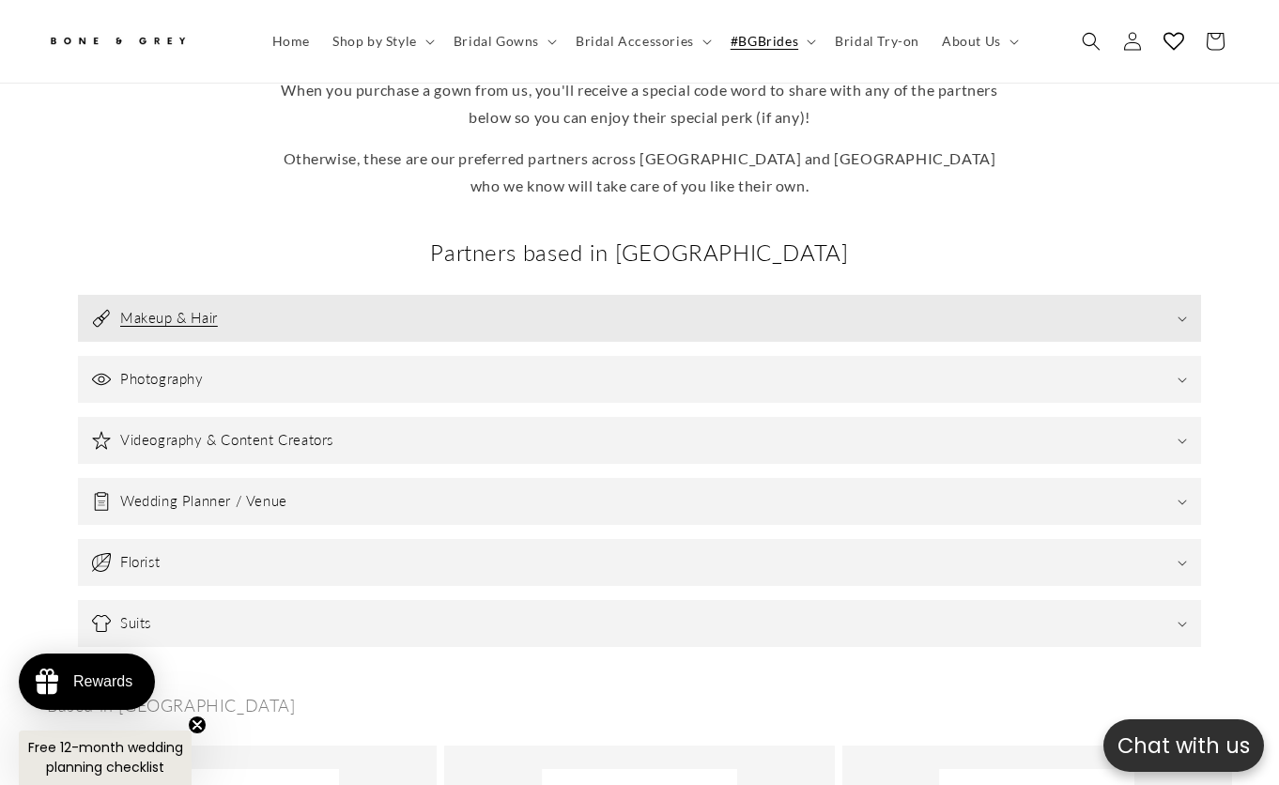
scroll to position [0, 427]
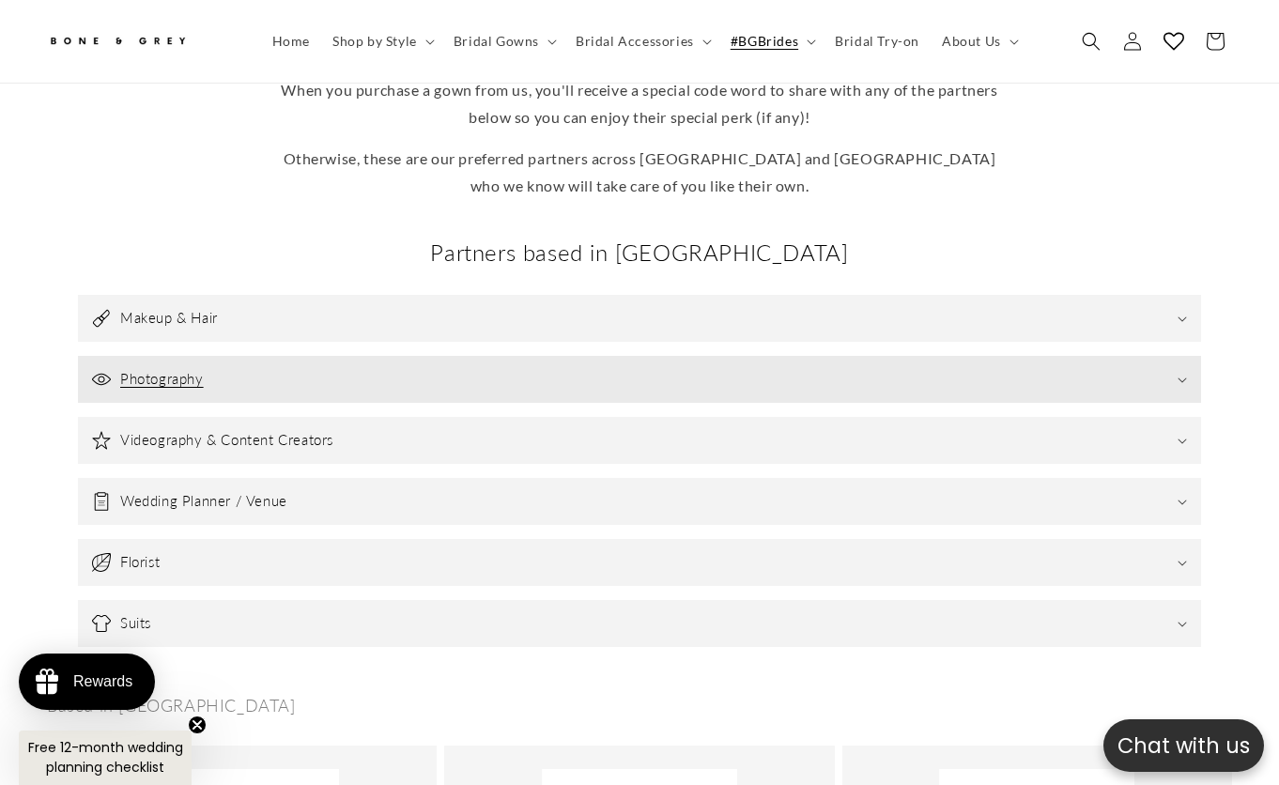
click at [299, 359] on summary "Photography" at bounding box center [639, 379] width 1123 height 47
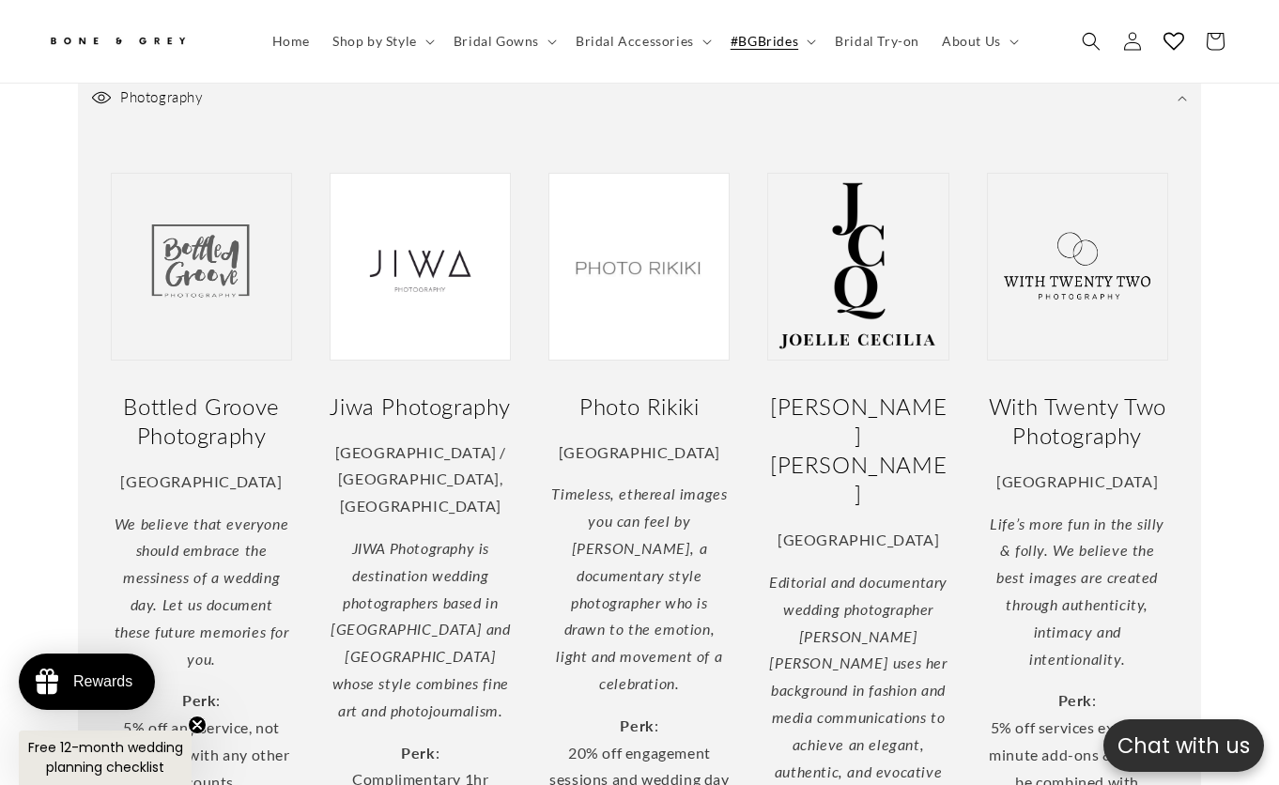
scroll to position [553, 0]
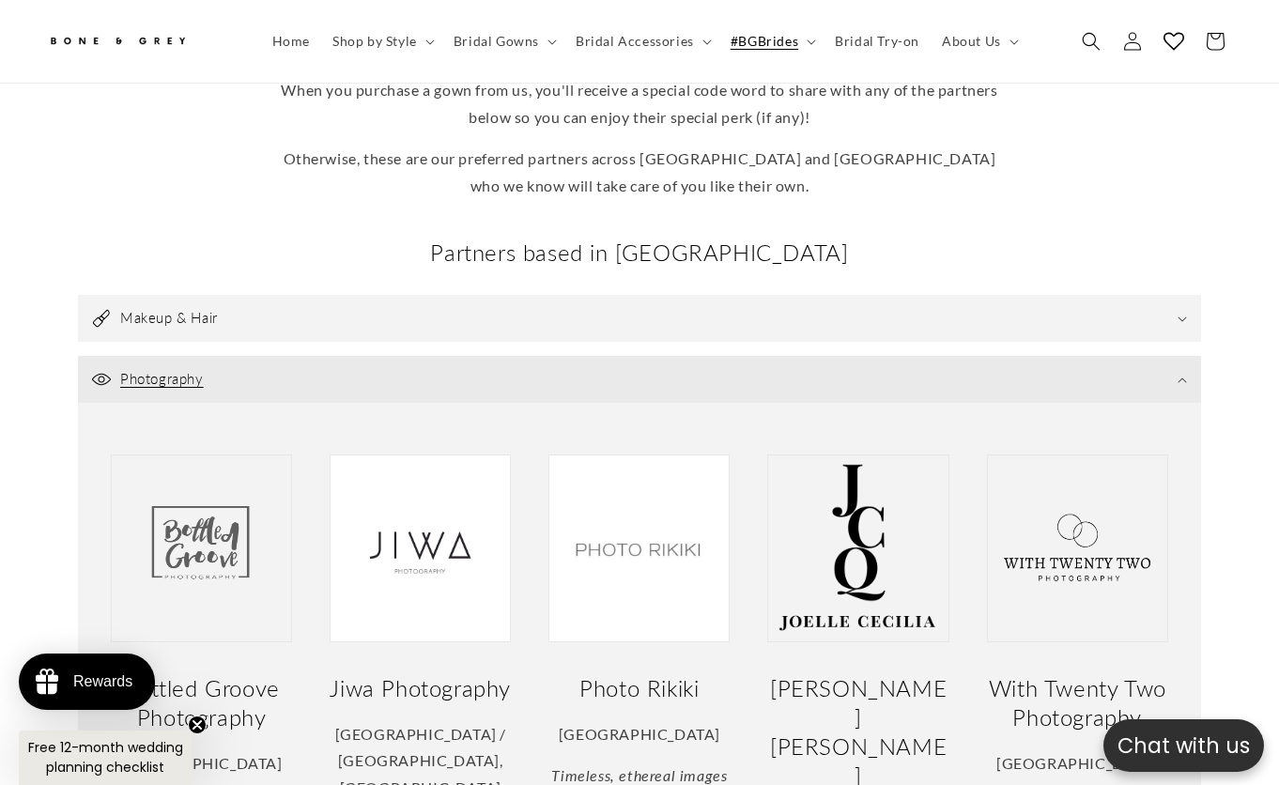
click at [465, 356] on summary "Photography" at bounding box center [639, 379] width 1123 height 47
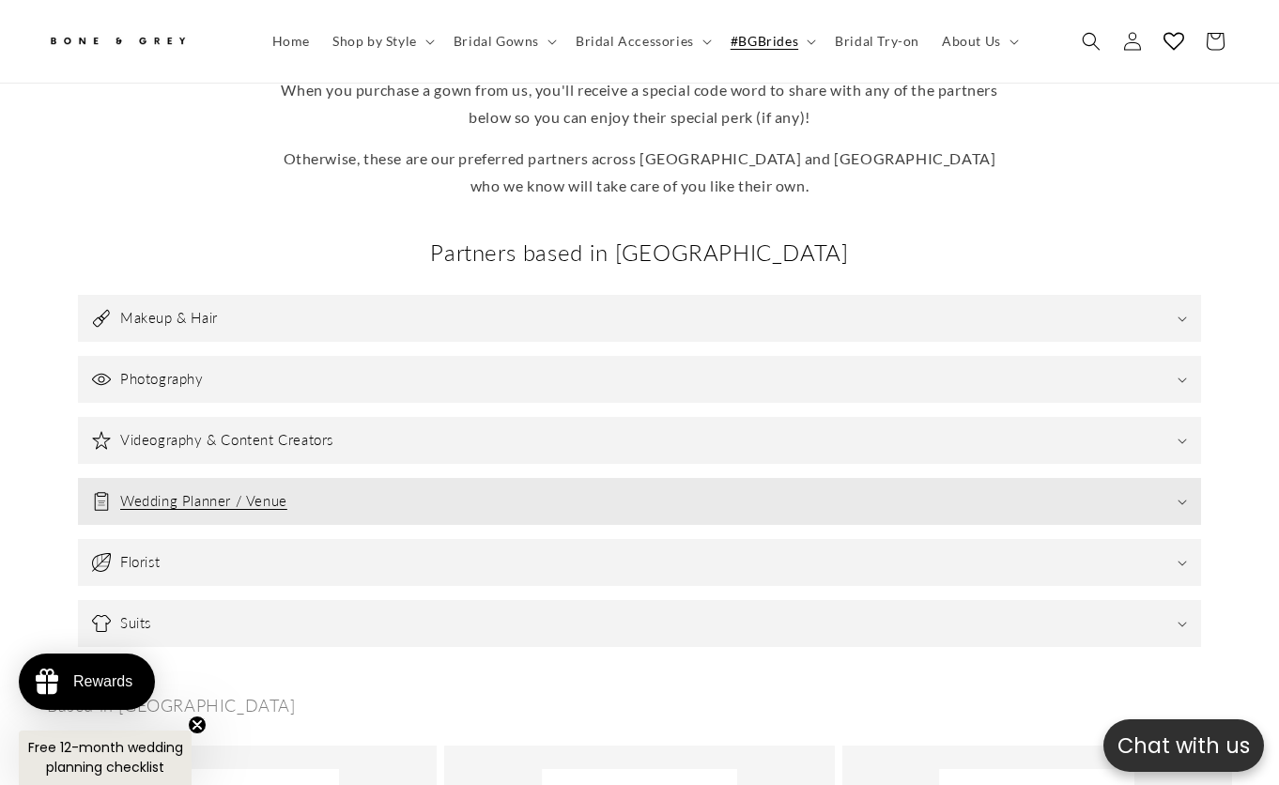
scroll to position [0, 427]
click at [512, 478] on summary "Wedding Planner / Venue" at bounding box center [639, 501] width 1123 height 47
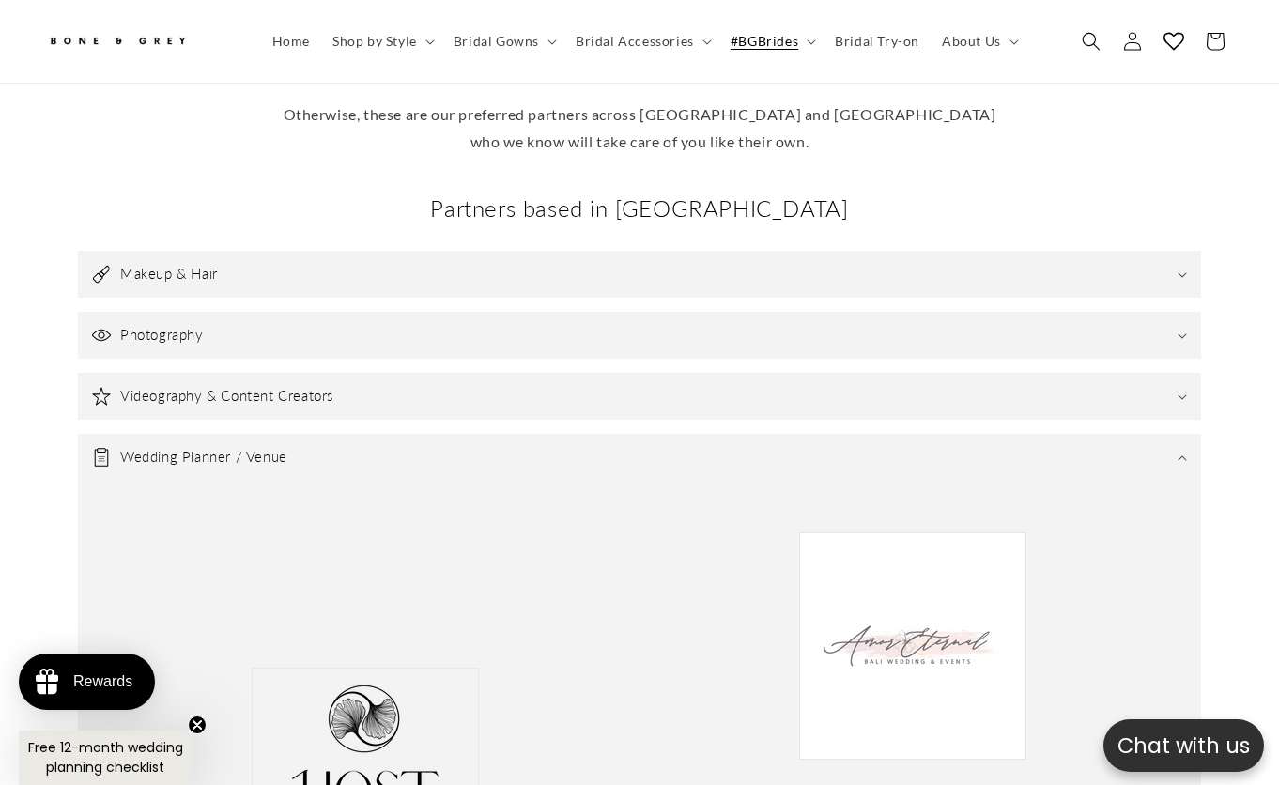
scroll to position [553, 0]
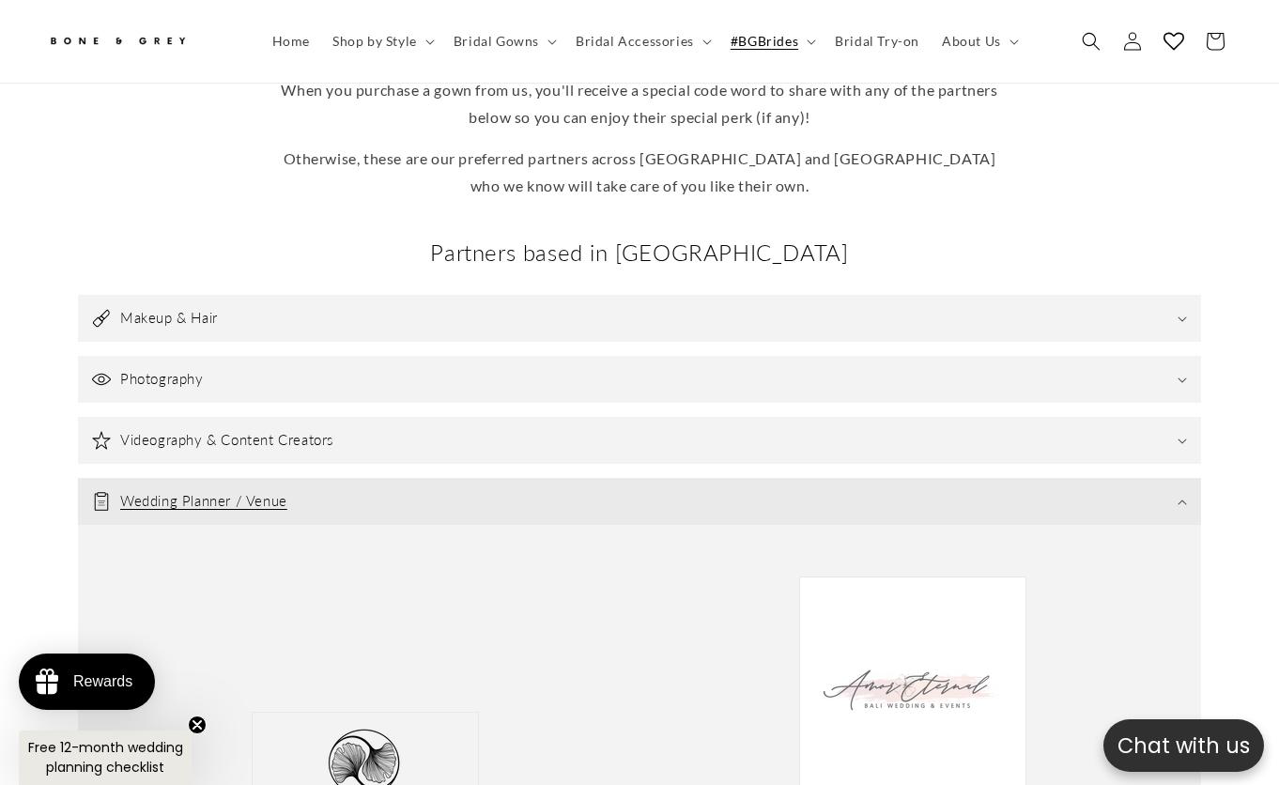
click at [442, 478] on summary "Wedding Planner / Venue" at bounding box center [639, 501] width 1123 height 47
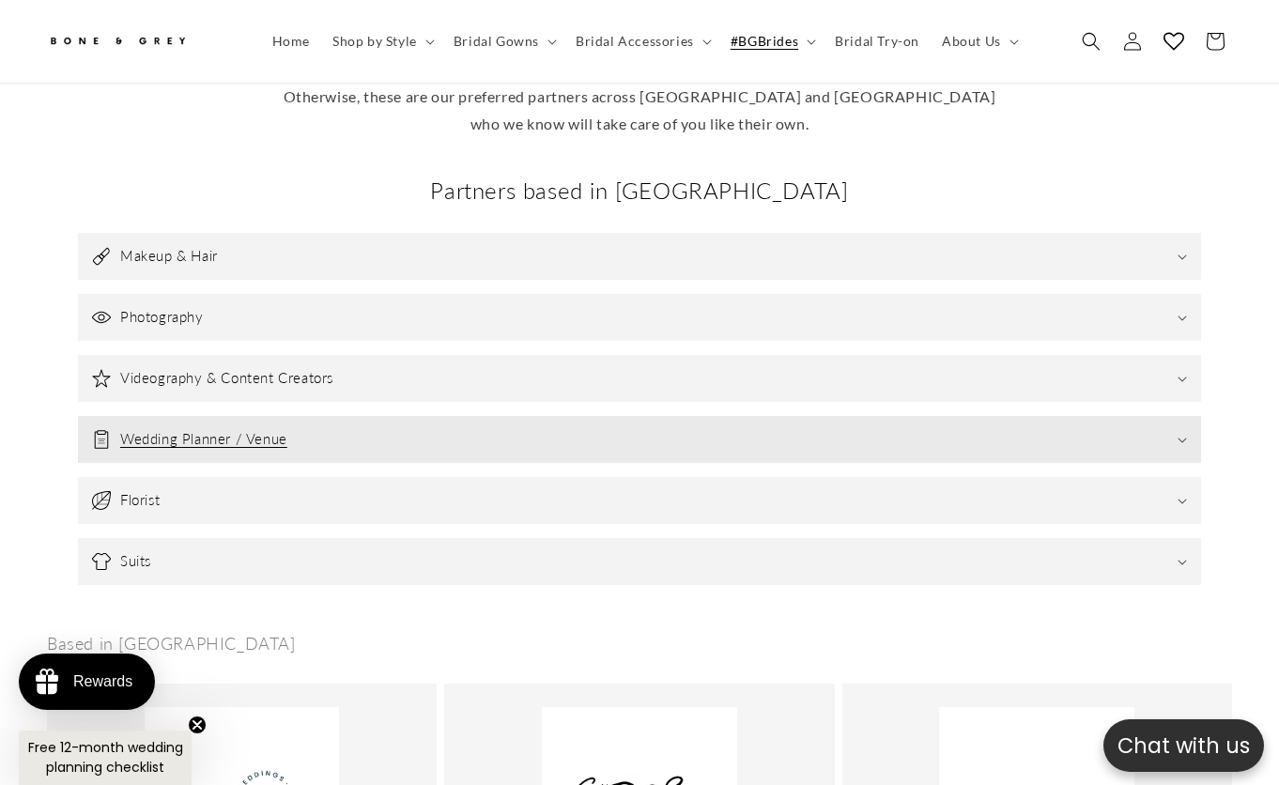
scroll to position [647, 0]
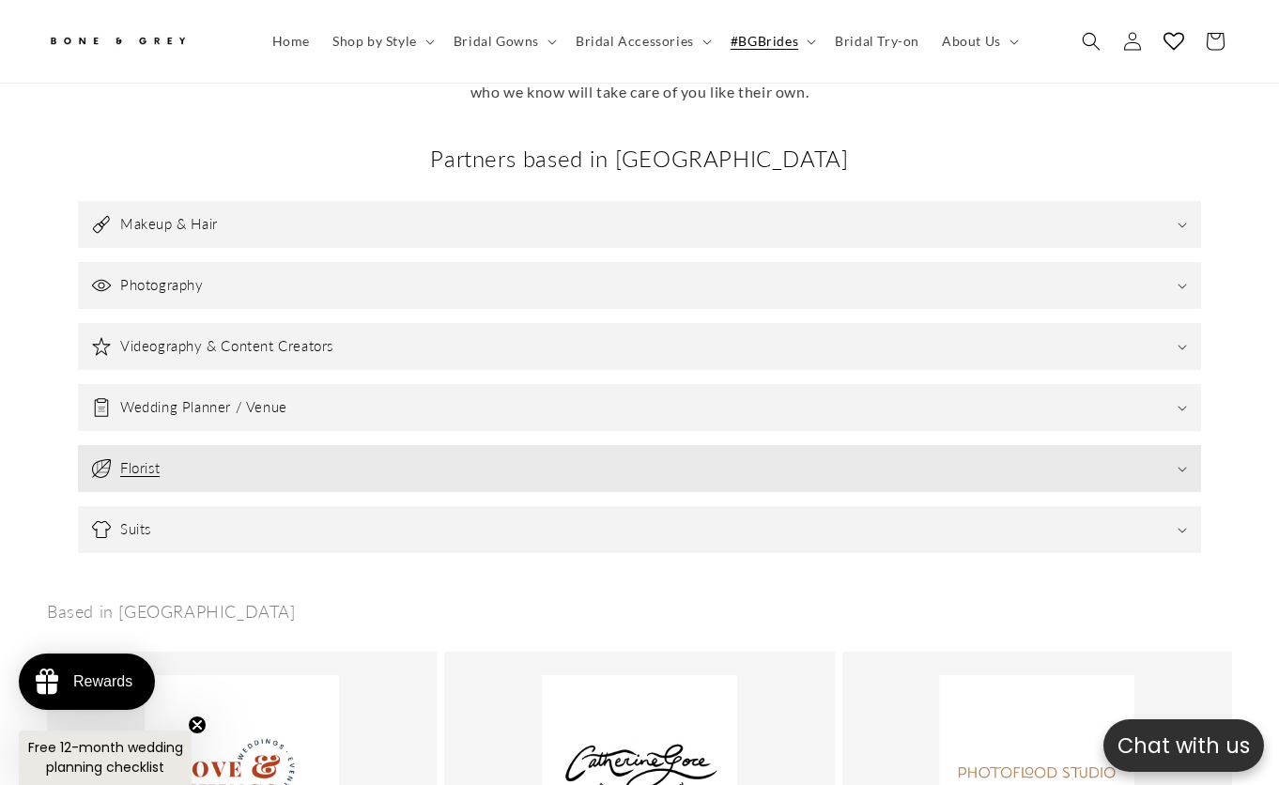
click at [443, 445] on summary "Florist" at bounding box center [639, 468] width 1123 height 47
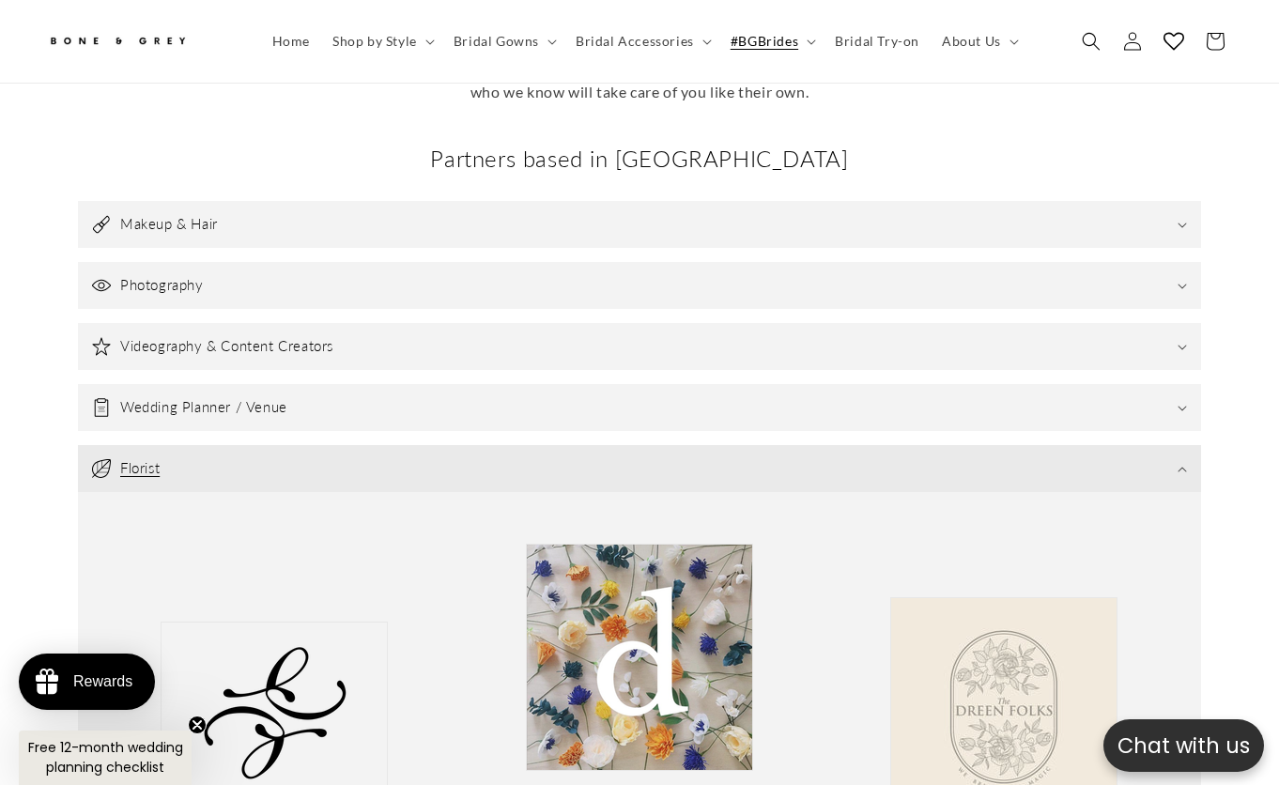
click at [443, 445] on summary "Florist" at bounding box center [639, 468] width 1123 height 47
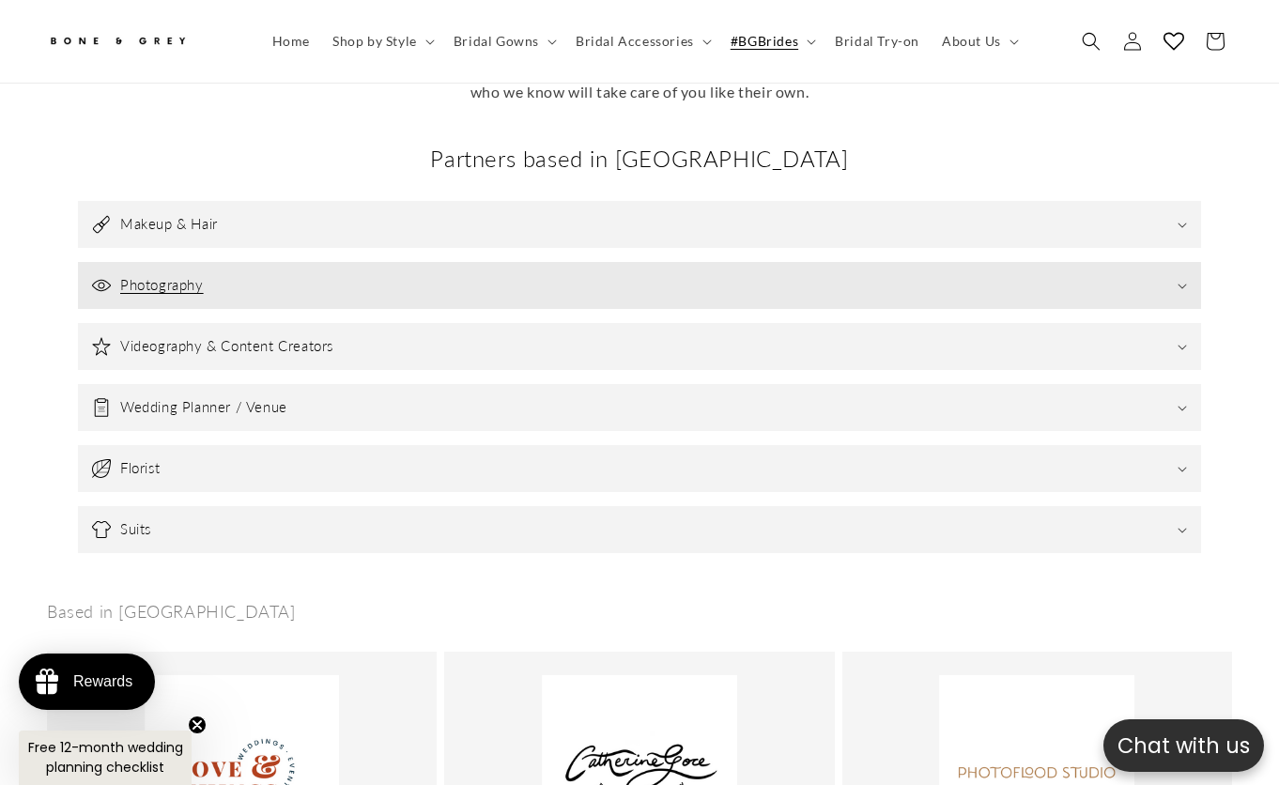
scroll to position [0, 0]
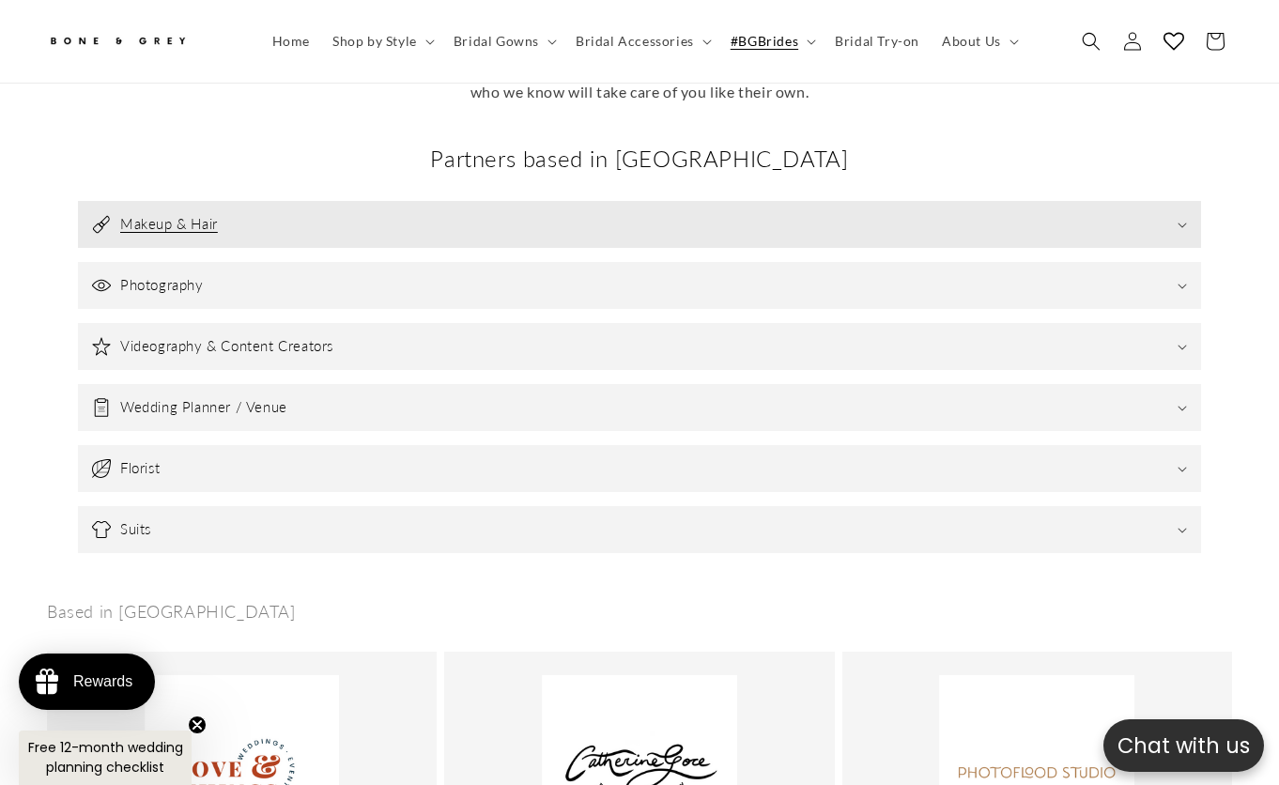
click at [407, 201] on summary "Makeup & Hair" at bounding box center [639, 224] width 1123 height 47
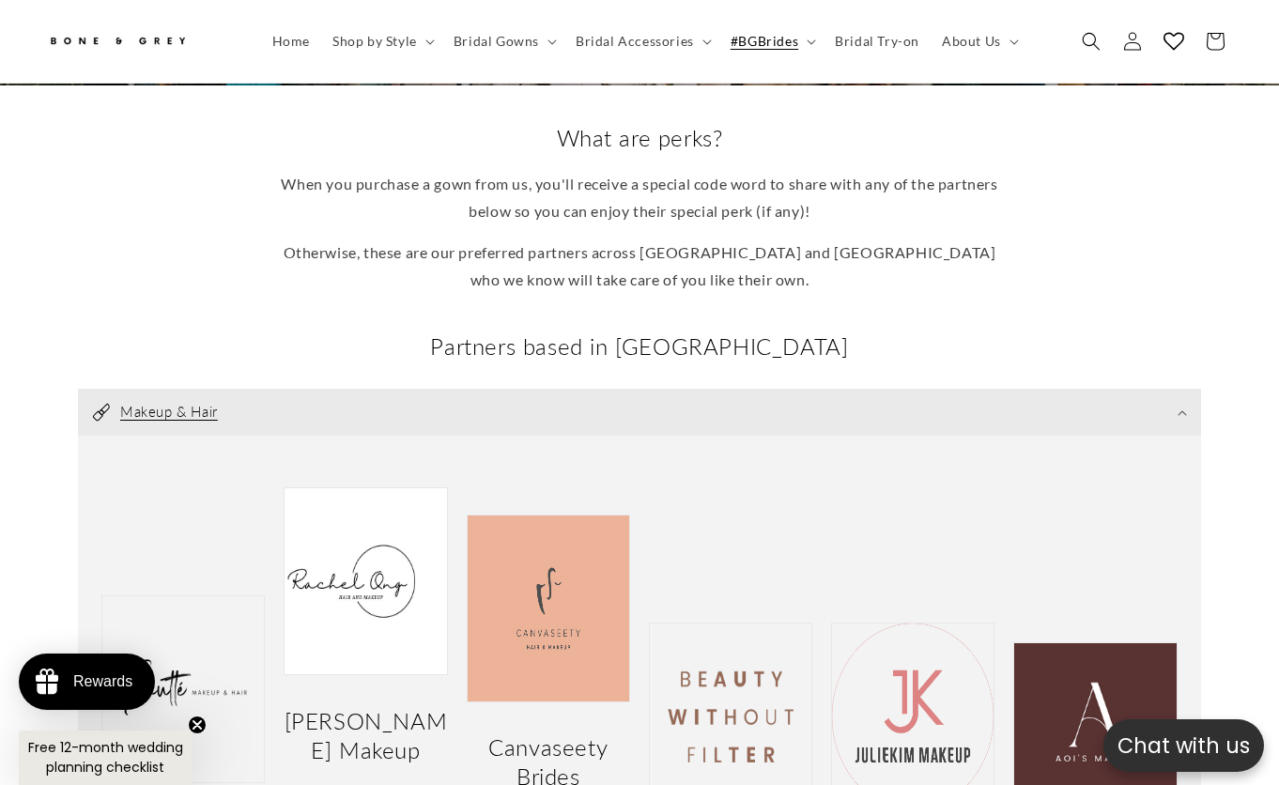
click at [1083, 389] on summary "Makeup & Hair" at bounding box center [639, 412] width 1123 height 47
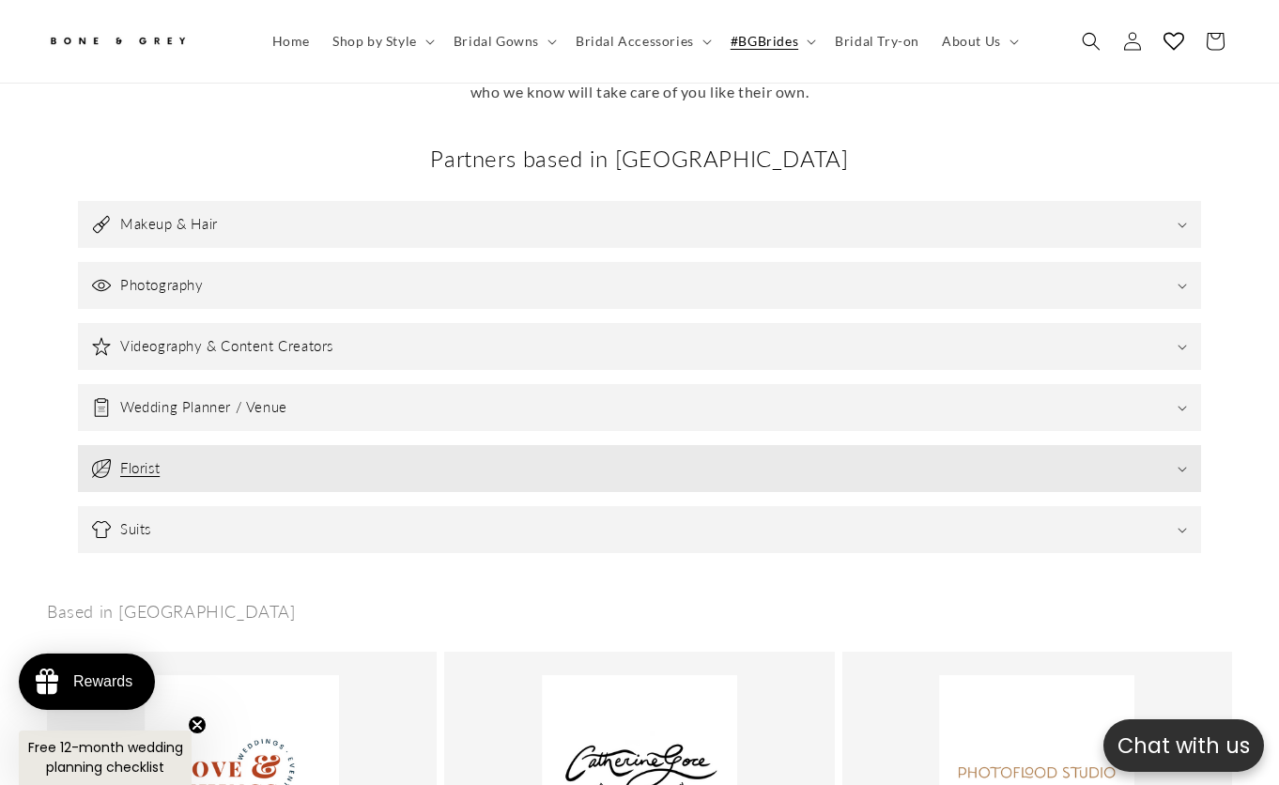
click at [213, 445] on summary "Florist" at bounding box center [639, 468] width 1123 height 47
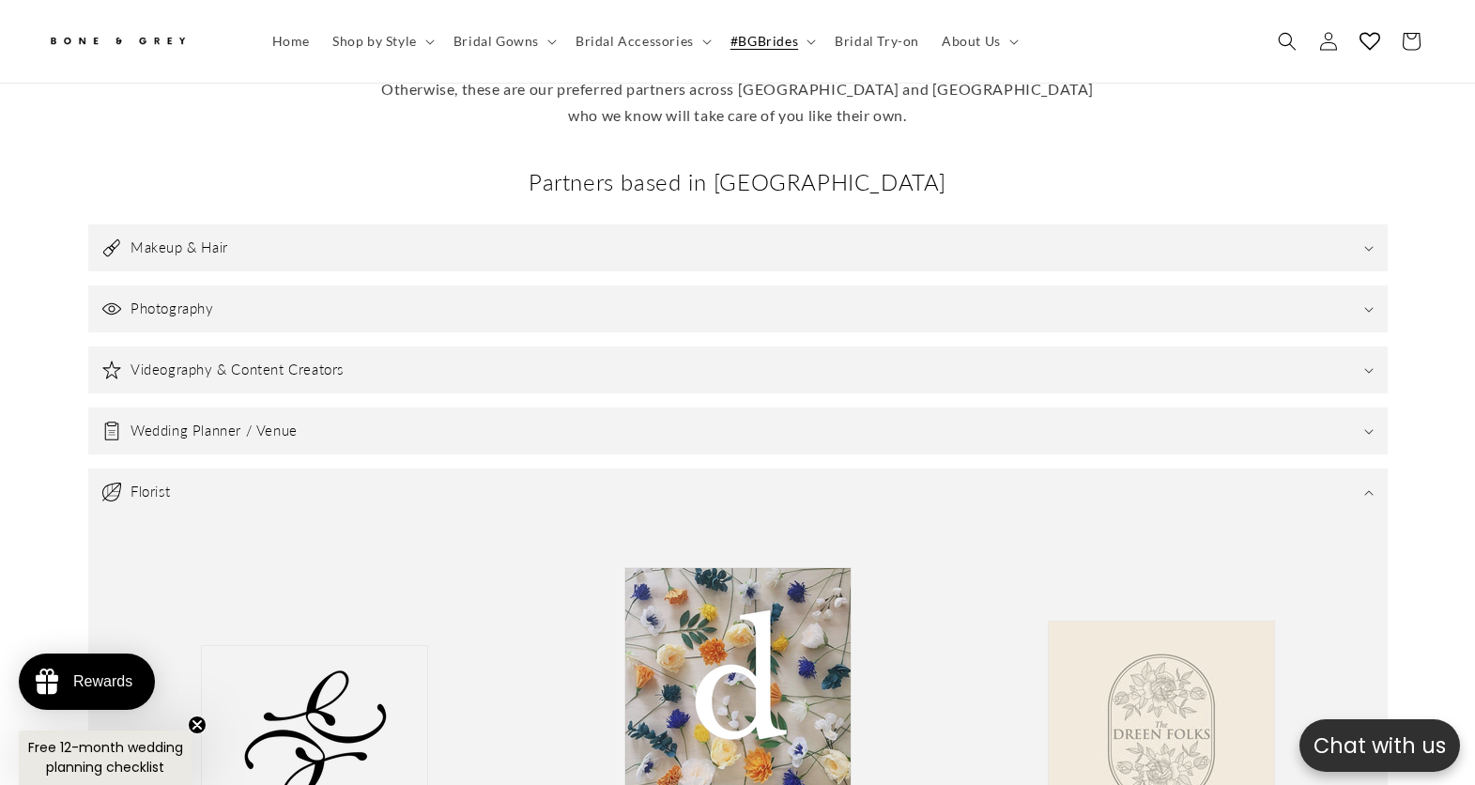
scroll to position [178, 0]
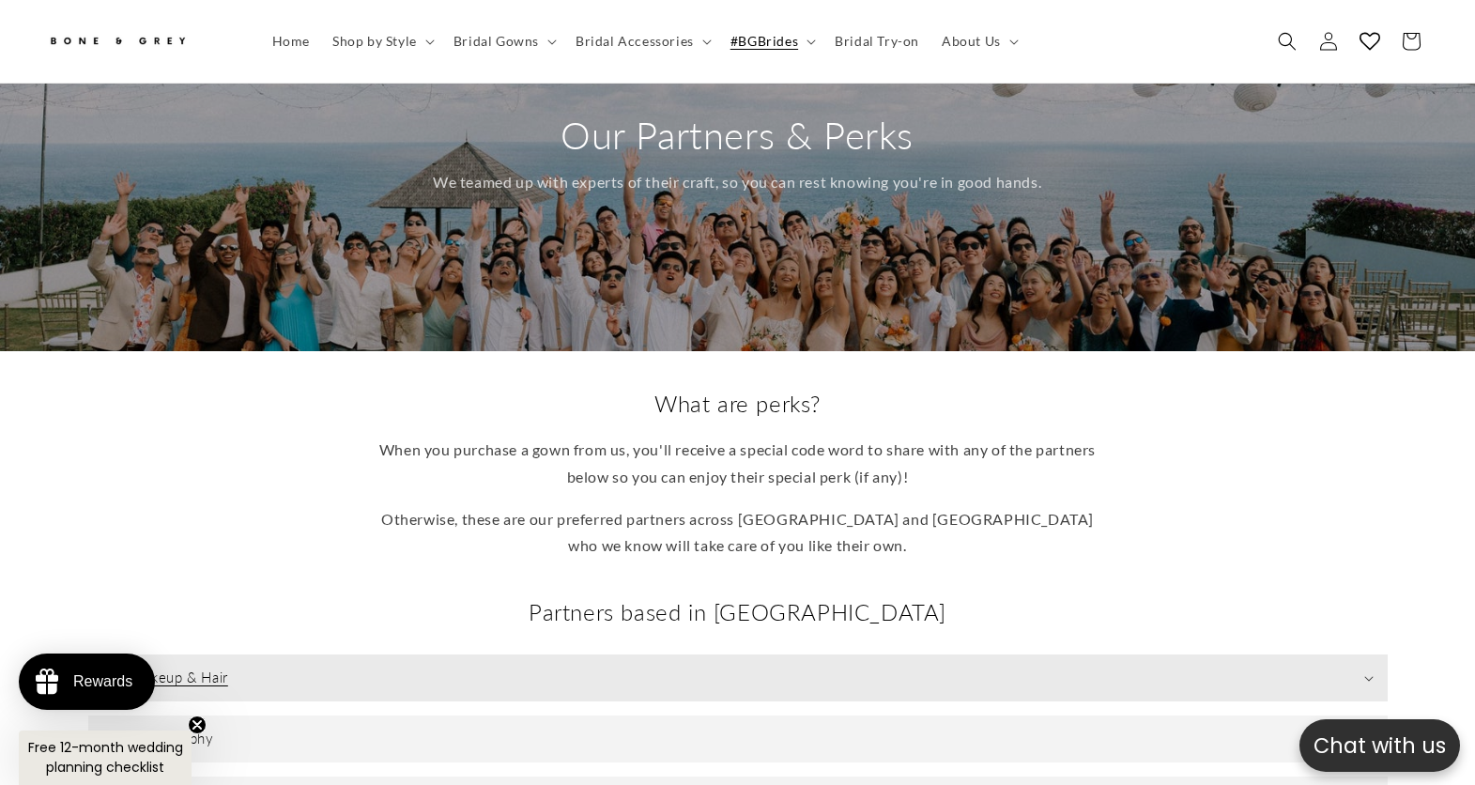
click at [315, 655] on summary "Makeup & Hair" at bounding box center [738, 678] width 1300 height 47
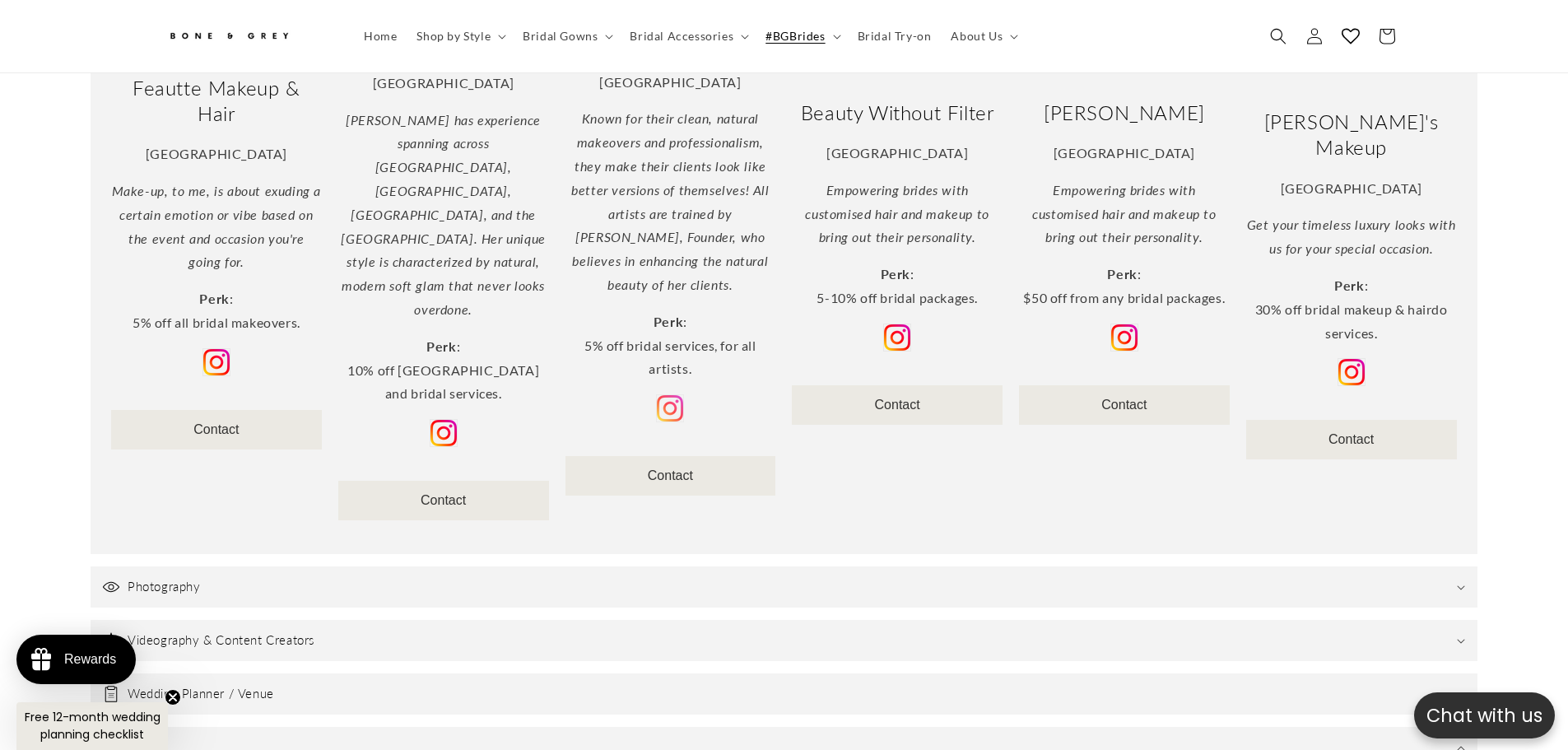
scroll to position [0, 905]
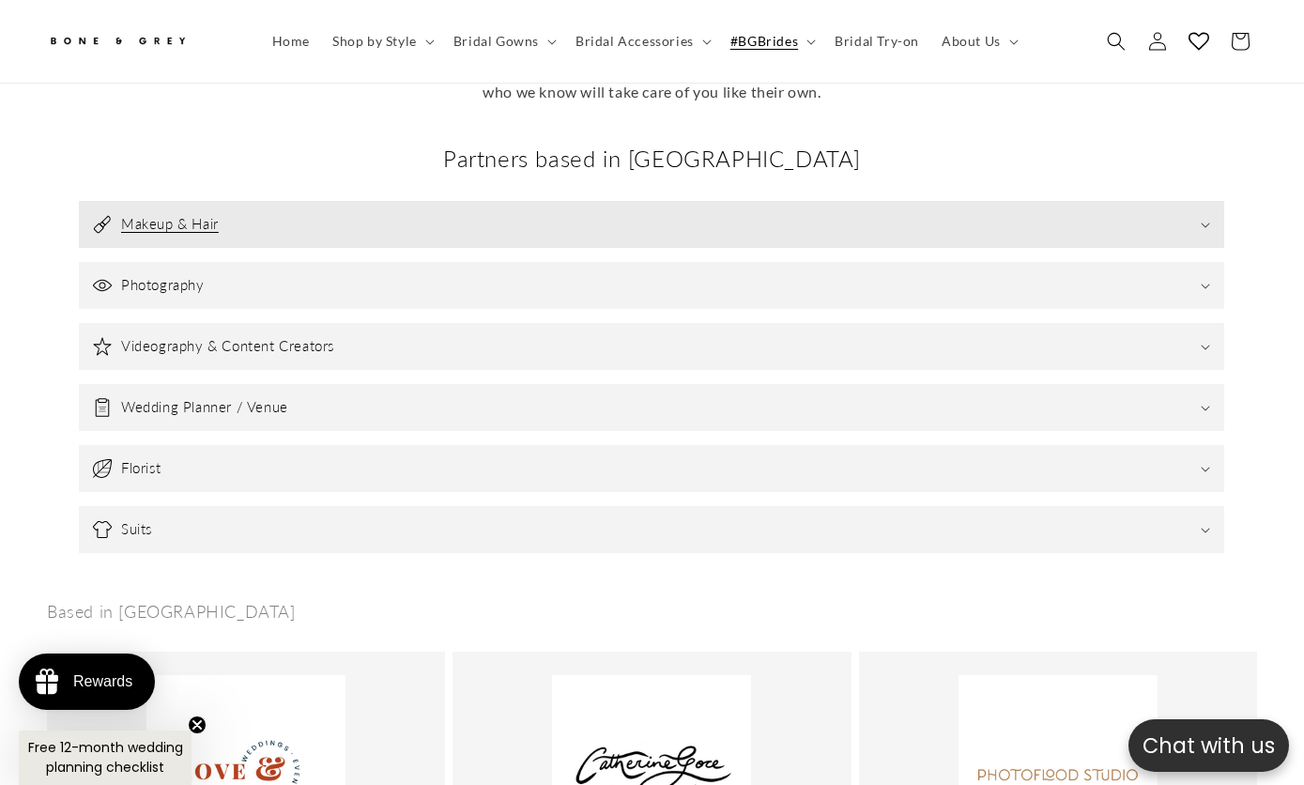
click at [283, 204] on summary "Makeup & Hair" at bounding box center [652, 224] width 1146 height 47
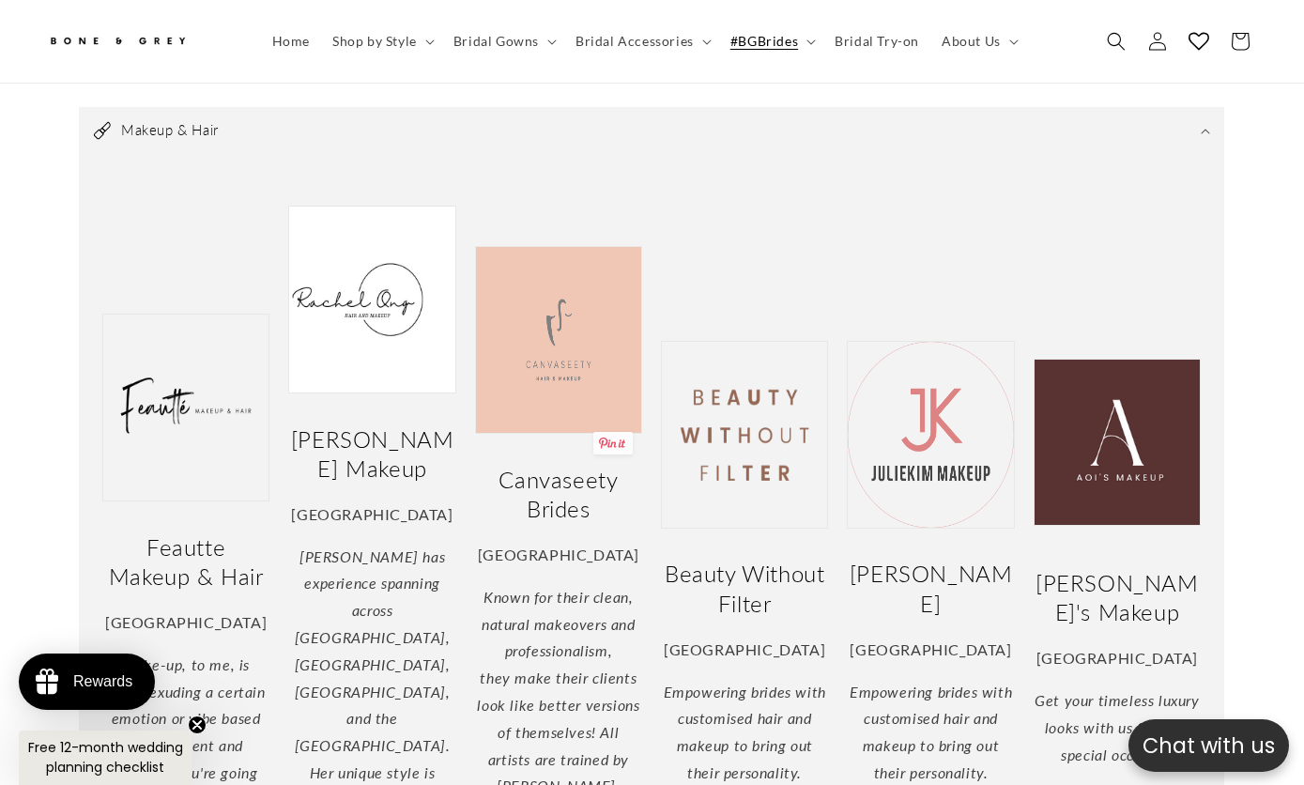
scroll to position [0, 438]
click at [567, 325] on img at bounding box center [558, 340] width 167 height 188
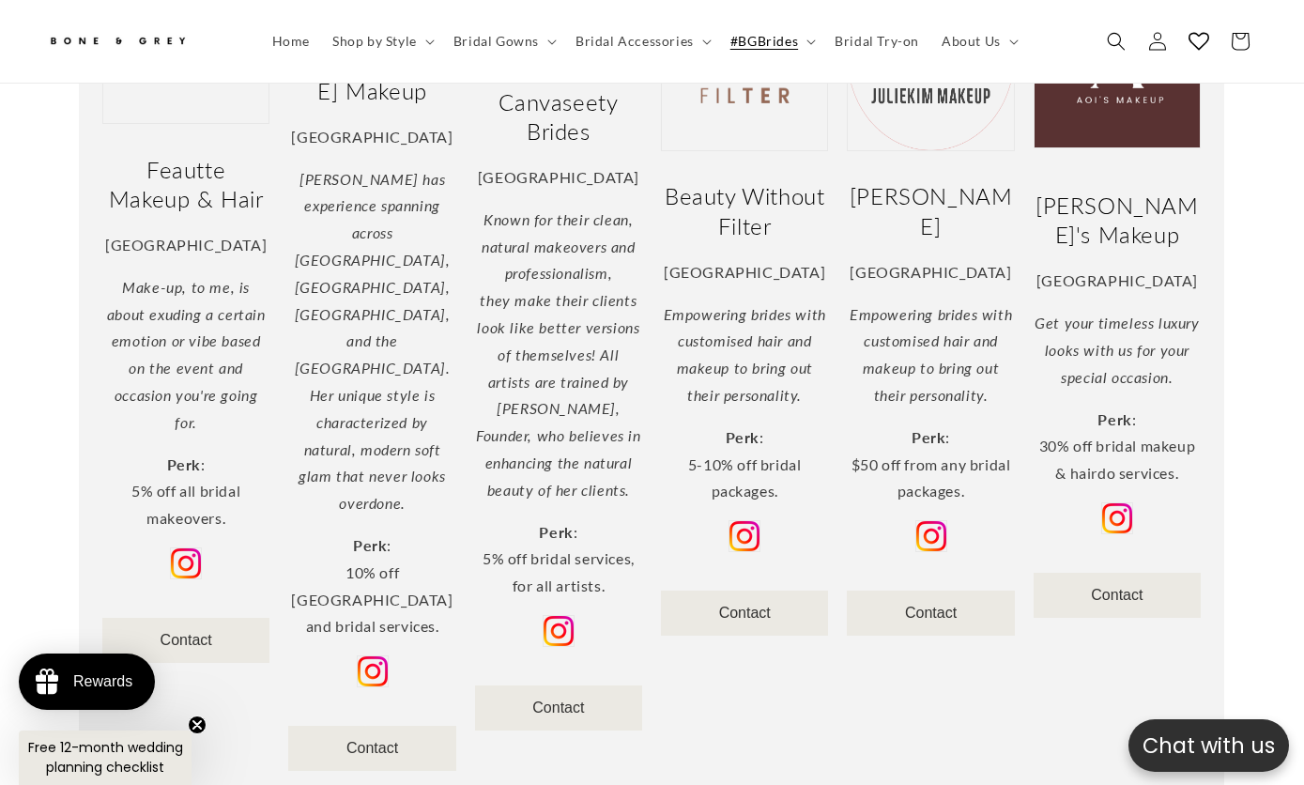
scroll to position [1211, 0]
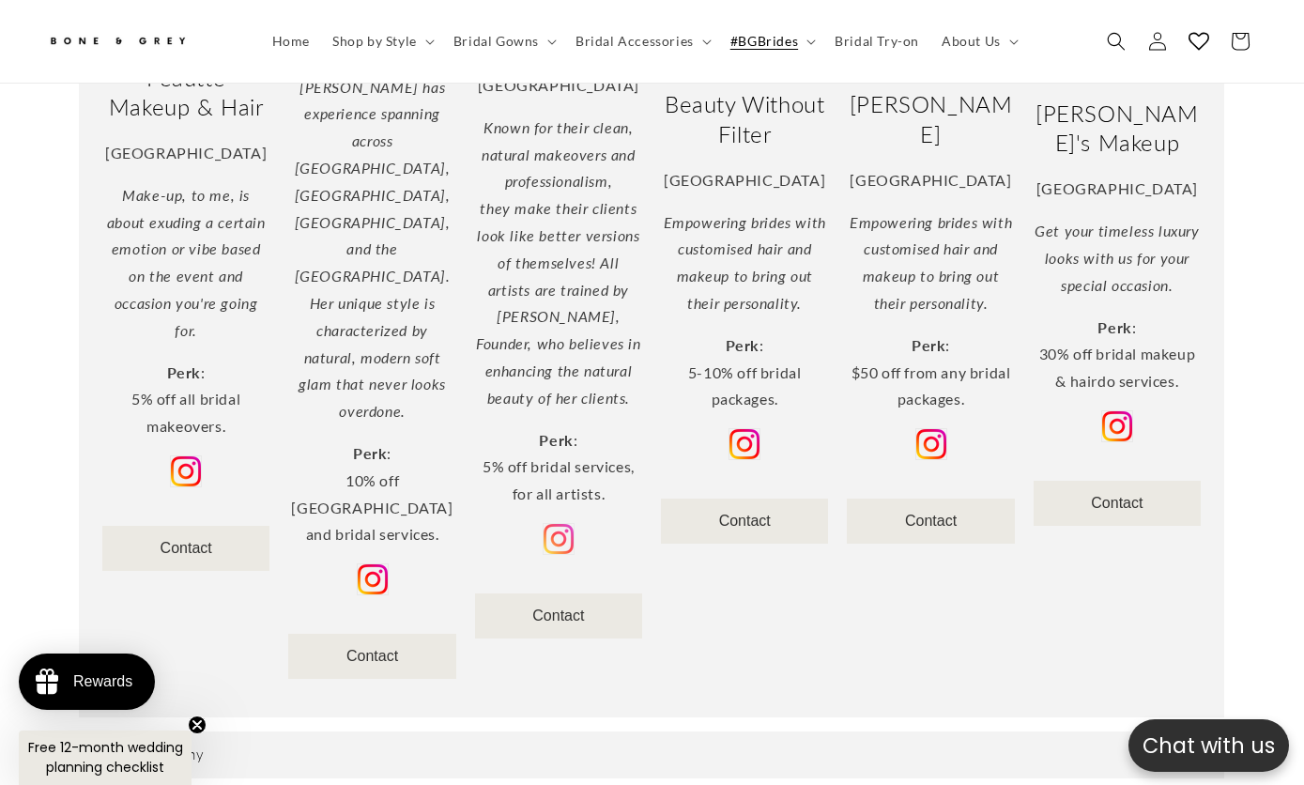
click at [559, 523] on img at bounding box center [559, 539] width 32 height 32
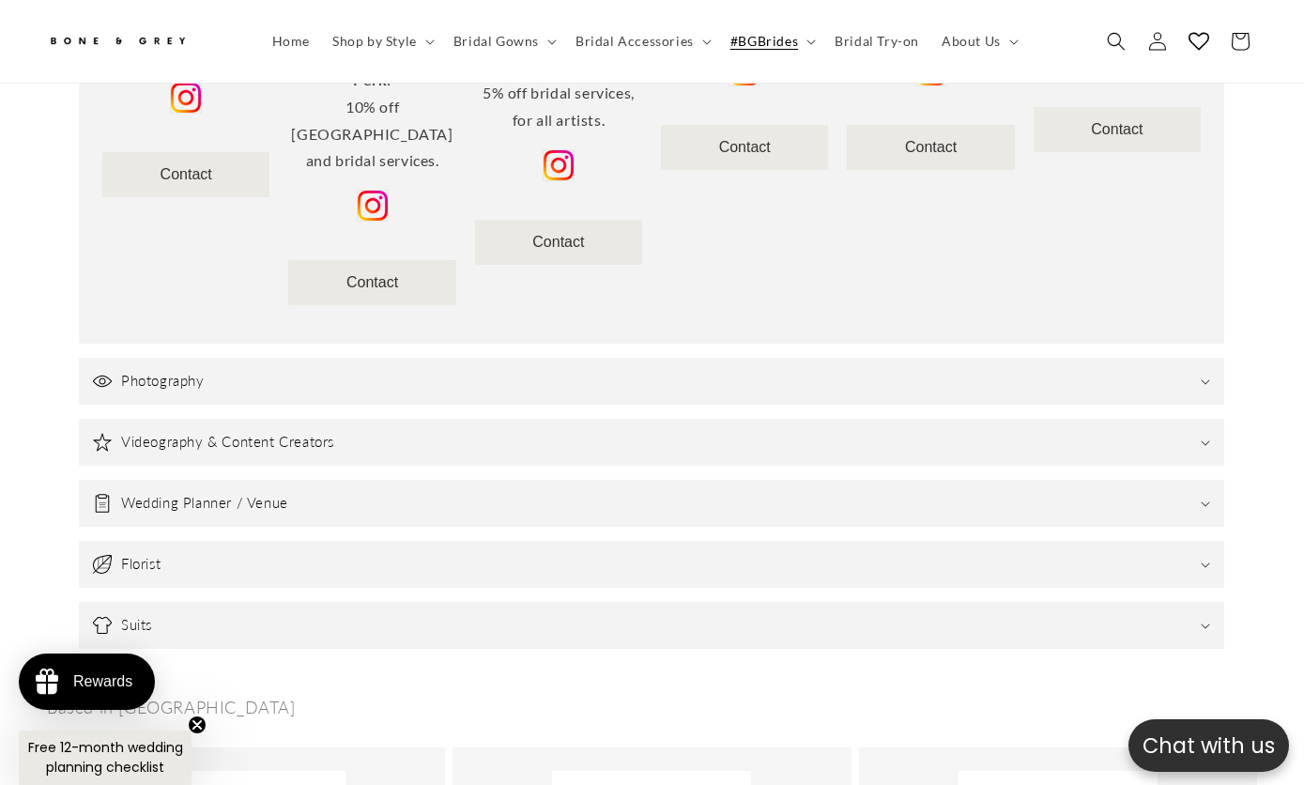
scroll to position [1586, 0]
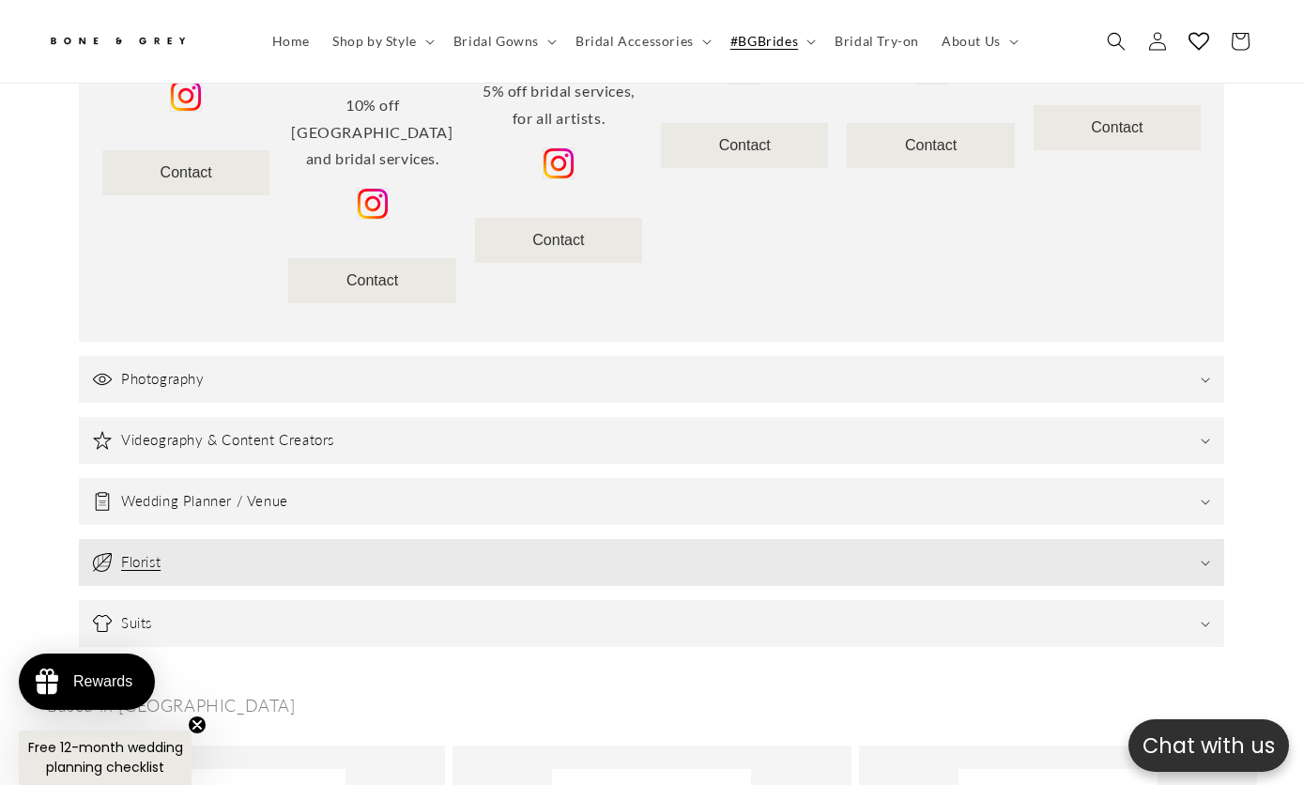
click at [325, 539] on summary "Florist" at bounding box center [652, 562] width 1146 height 47
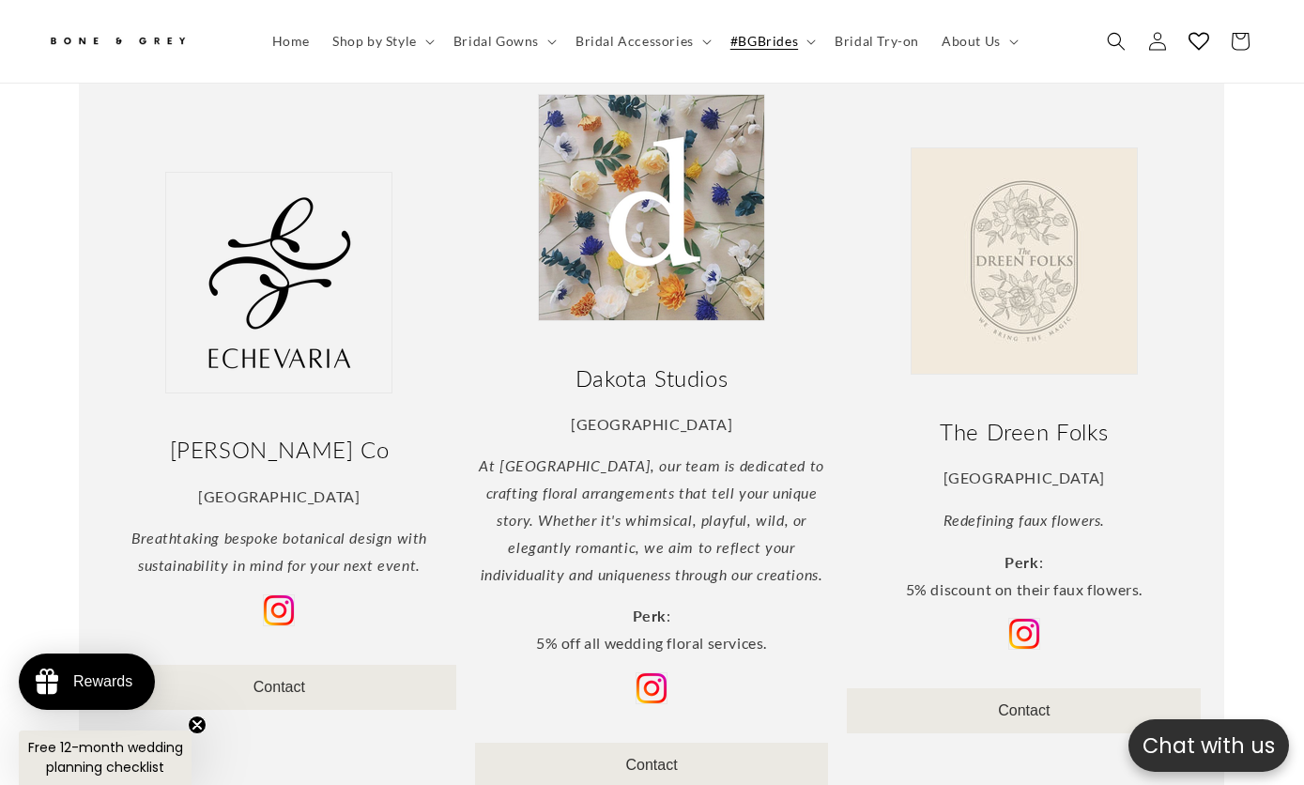
scroll to position [2150, 0]
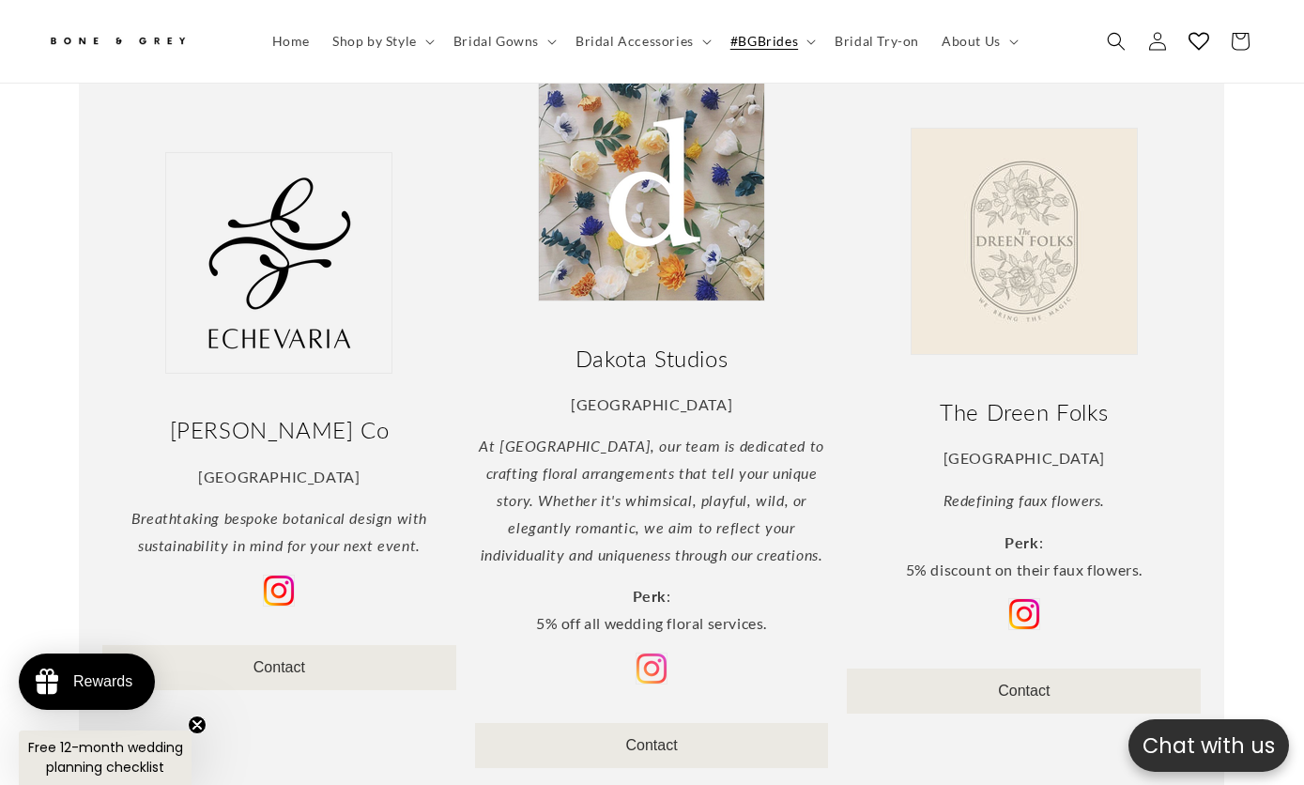
click at [651, 653] on img at bounding box center [653, 669] width 32 height 32
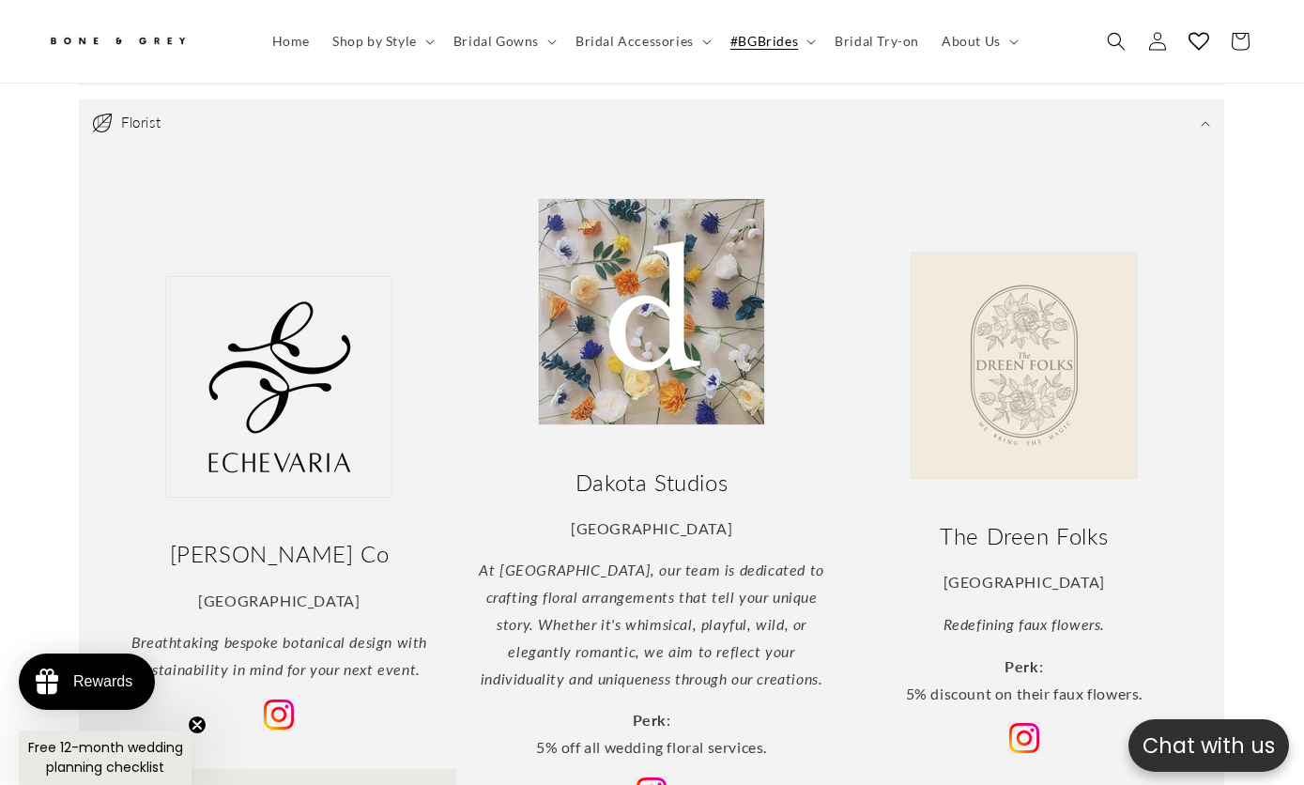
scroll to position [2056, 0]
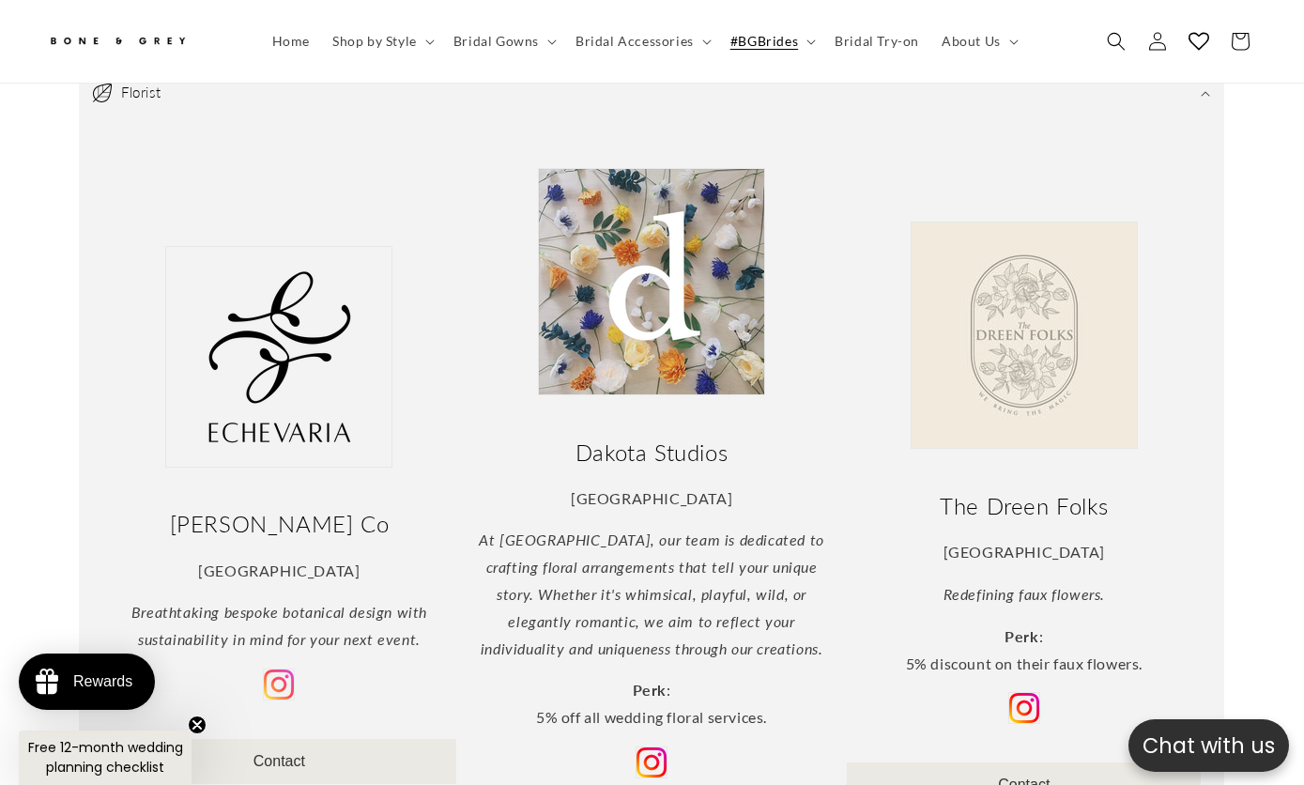
click at [281, 669] on img at bounding box center [280, 685] width 32 height 32
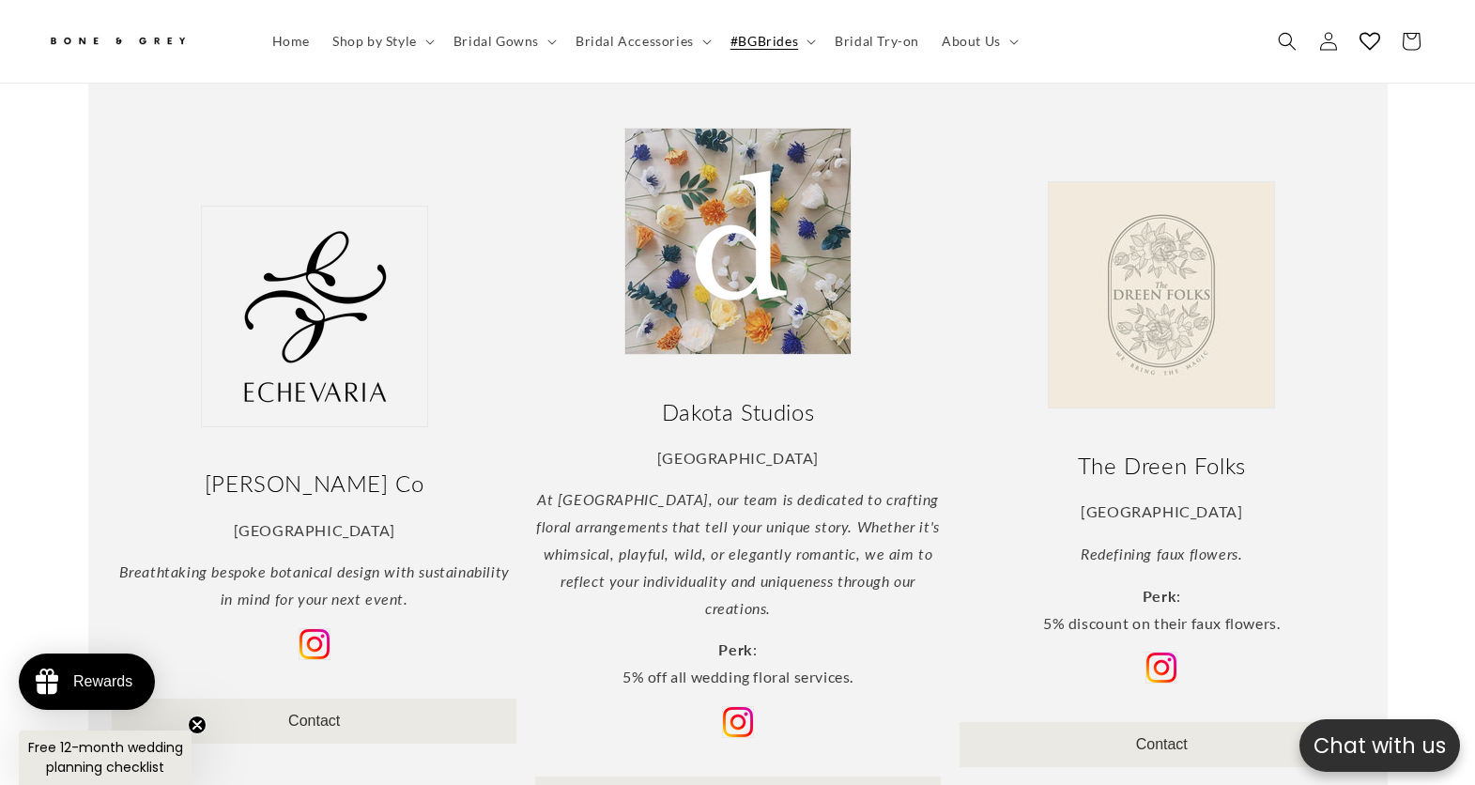
scroll to position [0, 1011]
